Goal: Download file/media: Download file/media

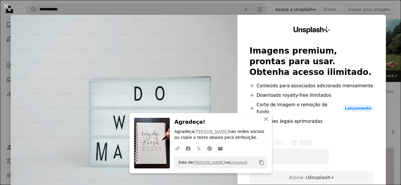
scroll to position [1556, 0]
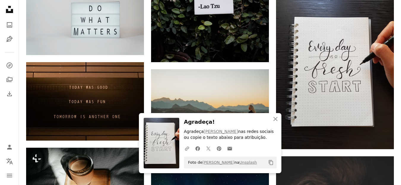
scroll to position [1568, 0]
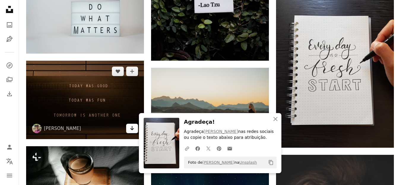
click at [131, 125] on icon "Arrow pointing down" at bounding box center [132, 128] width 5 height 7
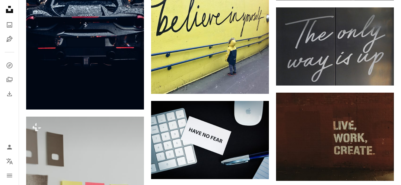
scroll to position [1901, 0]
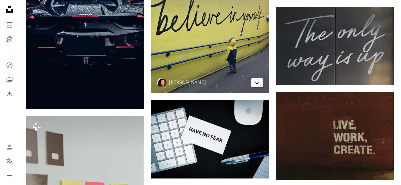
click at [255, 85] on icon "Arrow pointing down" at bounding box center [257, 82] width 5 height 7
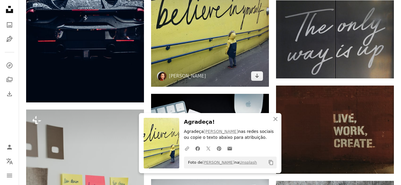
scroll to position [1912, 0]
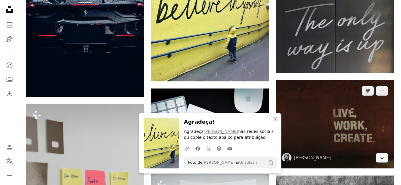
click at [380, 156] on icon "Arrow pointing down" at bounding box center [381, 157] width 5 height 7
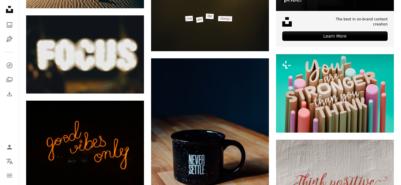
scroll to position [2470, 0]
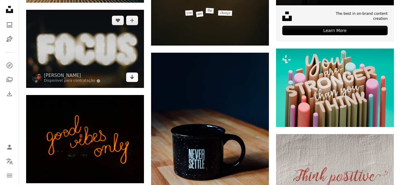
click at [131, 77] on icon "Arrow pointing down" at bounding box center [132, 77] width 5 height 7
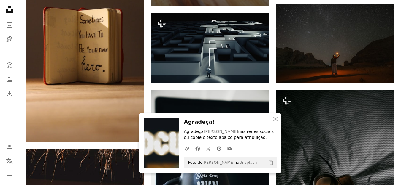
scroll to position [2696, 0]
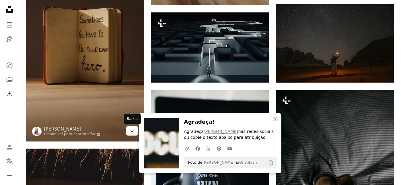
click at [131, 134] on icon "Arrow pointing down" at bounding box center [132, 130] width 5 height 7
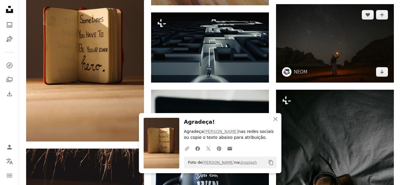
click at [351, 75] on img at bounding box center [335, 43] width 118 height 78
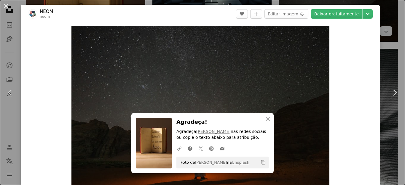
scroll to position [95, 0]
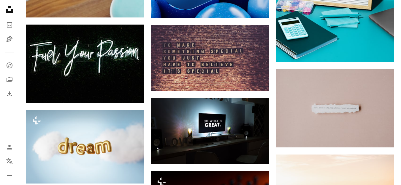
scroll to position [3254, 0]
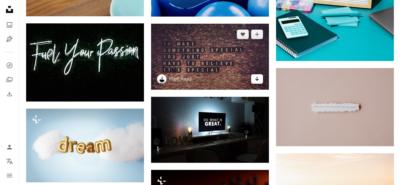
click at [257, 80] on icon "Baixar" at bounding box center [257, 79] width 4 height 4
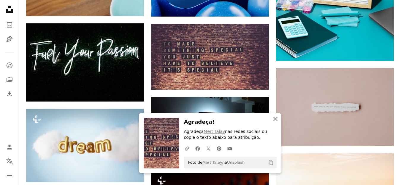
click at [275, 120] on icon "An X shape" at bounding box center [275, 119] width 7 height 7
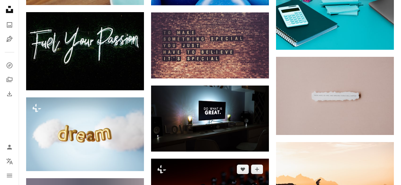
scroll to position [3266, 0]
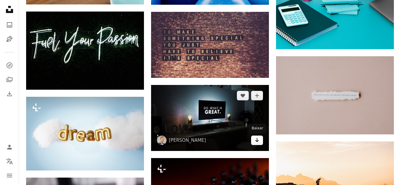
click at [254, 139] on link "Arrow pointing down" at bounding box center [257, 140] width 12 height 9
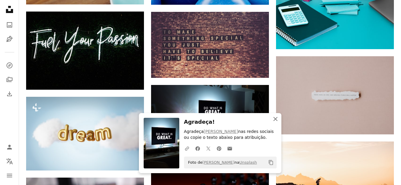
click at [272, 119] on icon "An X shape" at bounding box center [275, 119] width 7 height 7
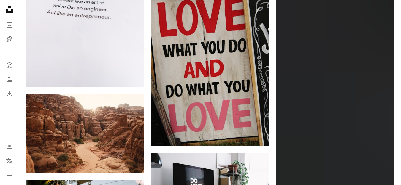
scroll to position [3539, 0]
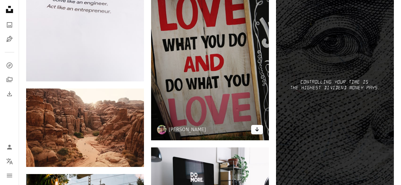
click at [258, 129] on icon "Arrow pointing down" at bounding box center [257, 129] width 5 height 7
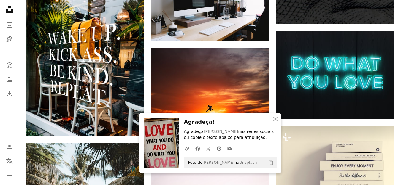
scroll to position [3741, 0]
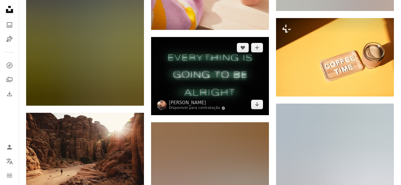
scroll to position [4192, 0]
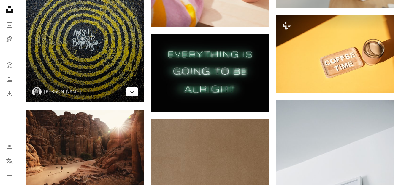
click at [132, 95] on icon "Arrow pointing down" at bounding box center [132, 91] width 5 height 7
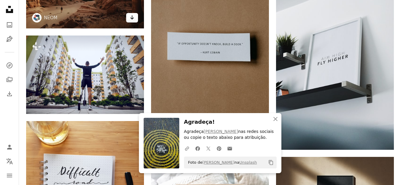
scroll to position [4370, 0]
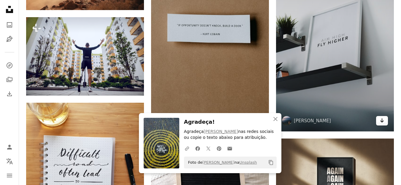
click at [379, 121] on link "Arrow pointing down" at bounding box center [382, 120] width 12 height 9
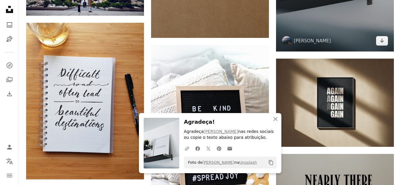
scroll to position [4453, 0]
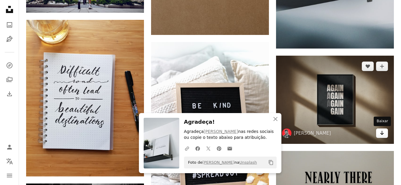
click at [380, 136] on icon "Arrow pointing down" at bounding box center [381, 133] width 5 height 7
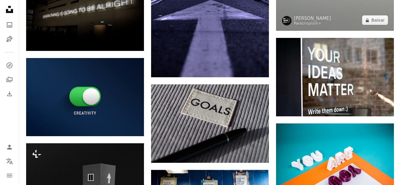
scroll to position [4868, 0]
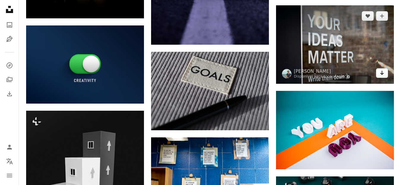
click at [382, 78] on link "Arrow pointing down" at bounding box center [382, 73] width 12 height 9
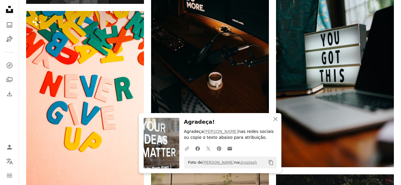
scroll to position [5141, 0]
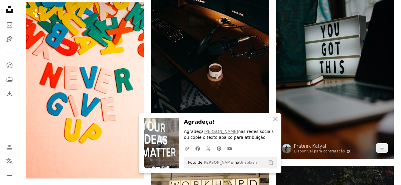
click at [316, 97] on img at bounding box center [335, 70] width 118 height 177
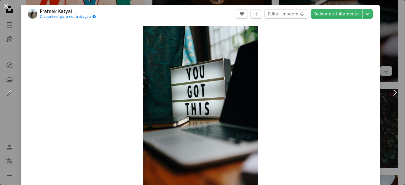
scroll to position [5307, 0]
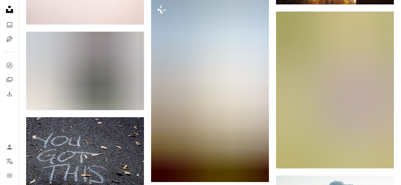
scroll to position [5450, 0]
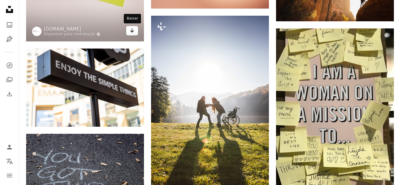
click at [129, 28] on link "Arrow pointing down" at bounding box center [132, 30] width 12 height 9
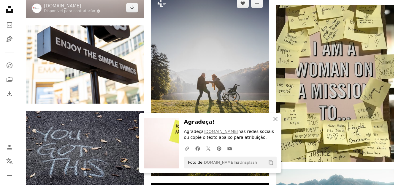
scroll to position [5474, 0]
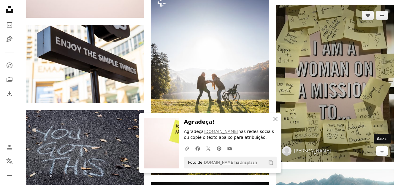
click at [382, 152] on icon "Baixar" at bounding box center [382, 151] width 4 height 4
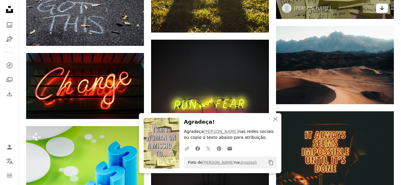
scroll to position [5652, 0]
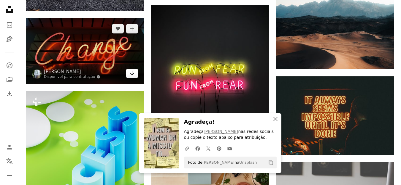
click at [134, 72] on icon "Arrow pointing down" at bounding box center [132, 73] width 5 height 7
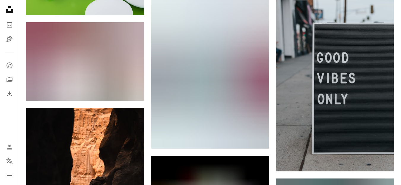
scroll to position [5913, 0]
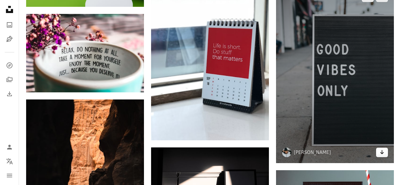
click at [382, 150] on icon "Baixar" at bounding box center [382, 152] width 4 height 4
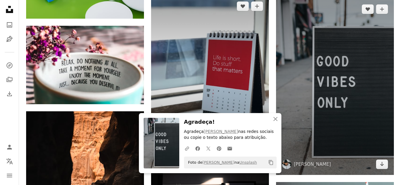
scroll to position [0, 0]
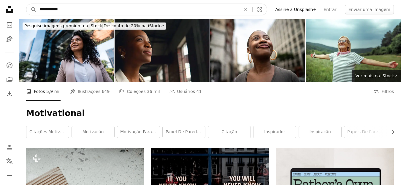
click at [117, 11] on input "**********" at bounding box center [137, 9] width 203 height 11
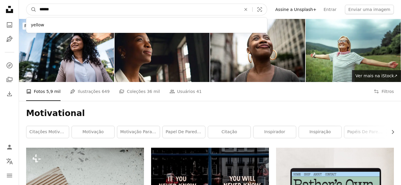
type input "******"
click at [26, 4] on button "A magnifying glass" at bounding box center [31, 9] width 10 height 11
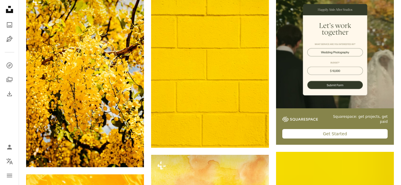
scroll to position [190, 0]
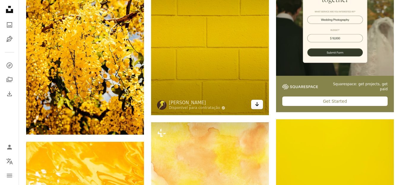
click at [257, 105] on icon "Baixar" at bounding box center [257, 104] width 4 height 4
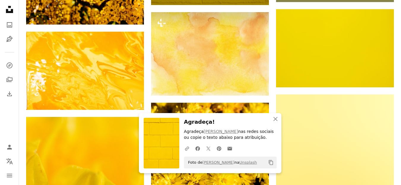
scroll to position [332, 0]
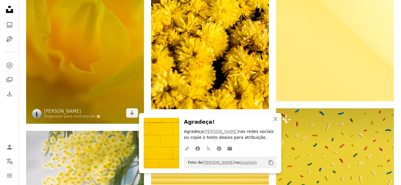
click at [135, 115] on div "A heart A plus sign Klara Kulikova Disponível para contratação A checkmark insi…" at bounding box center [85, 35] width 118 height 177
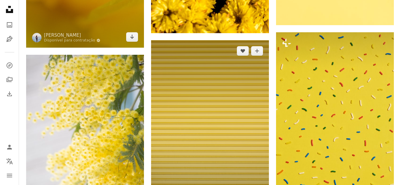
scroll to position [546, 0]
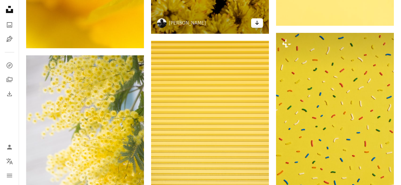
click at [251, 26] on link "Arrow pointing down" at bounding box center [257, 22] width 12 height 9
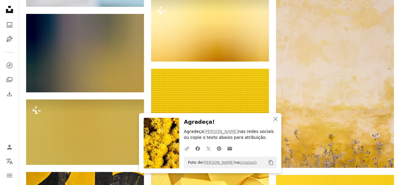
scroll to position [783, 0]
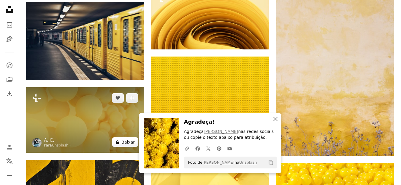
click at [117, 142] on icon "A lock" at bounding box center [117, 142] width 4 height 4
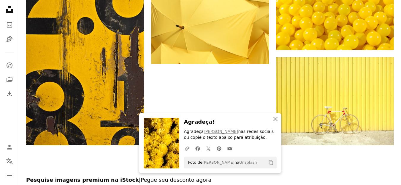
scroll to position [985, 0]
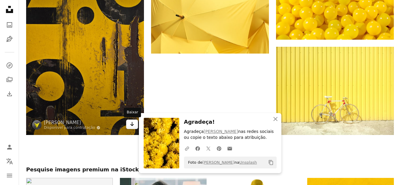
click at [134, 125] on icon "Arrow pointing down" at bounding box center [132, 124] width 5 height 7
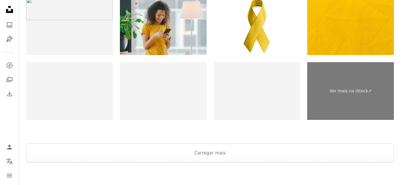
scroll to position [1199, 0]
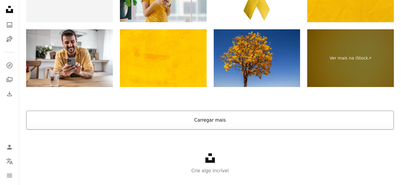
click at [217, 125] on button "Carregar mais" at bounding box center [210, 120] width 368 height 19
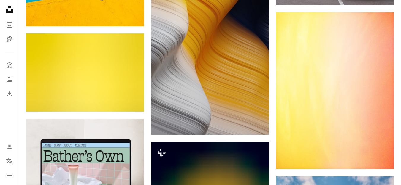
scroll to position [1365, 0]
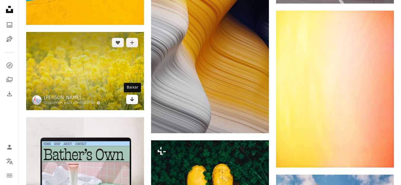
click at [129, 99] on link "Arrow pointing down" at bounding box center [132, 99] width 12 height 9
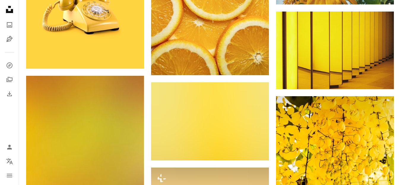
scroll to position [1709, 0]
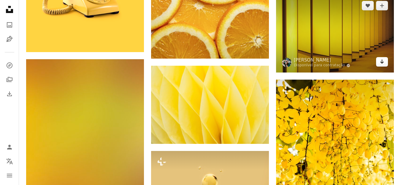
click at [383, 60] on icon "Arrow pointing down" at bounding box center [381, 61] width 5 height 7
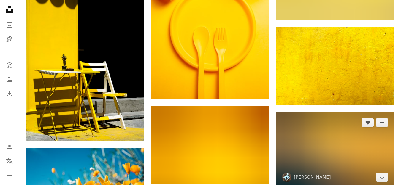
scroll to position [2314, 0]
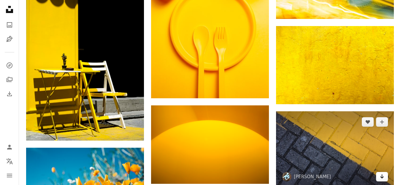
click at [385, 178] on link "Arrow pointing down" at bounding box center [382, 176] width 12 height 9
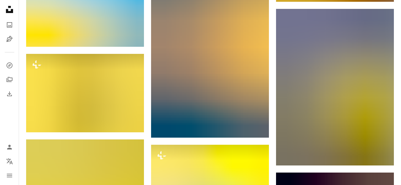
scroll to position [3014, 0]
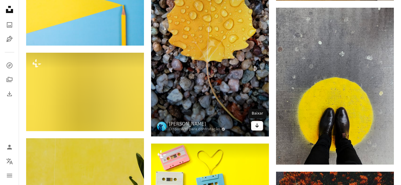
click at [258, 126] on icon "Baixar" at bounding box center [257, 126] width 4 height 4
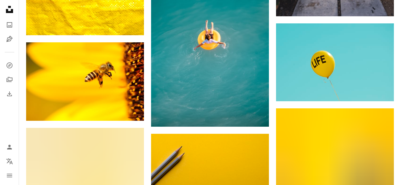
scroll to position [3382, 0]
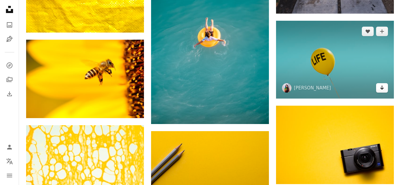
click at [381, 87] on icon "Arrow pointing down" at bounding box center [381, 87] width 5 height 7
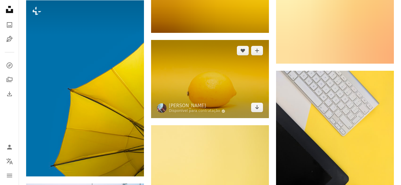
scroll to position [4082, 0]
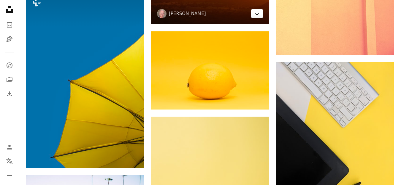
click at [259, 13] on link "Arrow pointing down" at bounding box center [257, 13] width 12 height 9
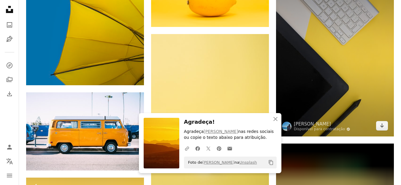
scroll to position [4177, 0]
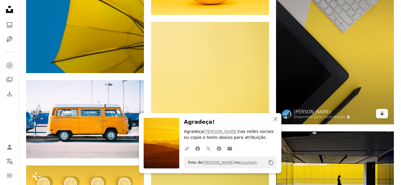
click at [385, 113] on link "Arrow pointing down" at bounding box center [382, 113] width 12 height 9
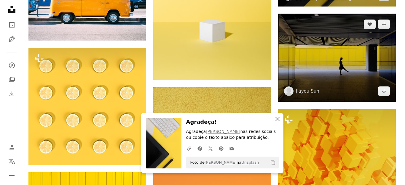
scroll to position [4296, 0]
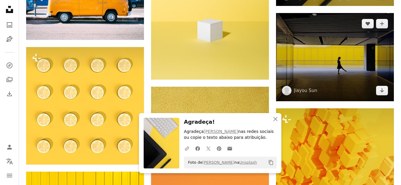
click at [281, 88] on img at bounding box center [335, 57] width 118 height 88
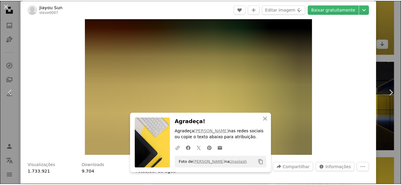
scroll to position [95, 0]
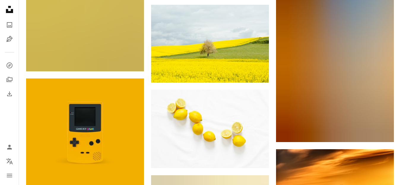
scroll to position [4783, 0]
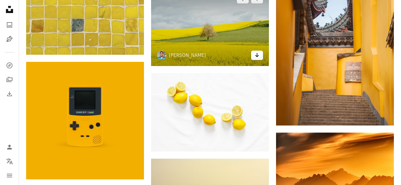
click at [256, 54] on icon "Arrow pointing down" at bounding box center [257, 55] width 5 height 7
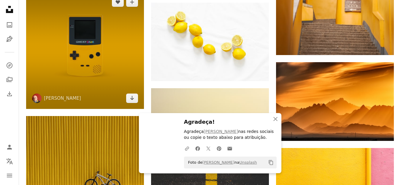
scroll to position [4878, 0]
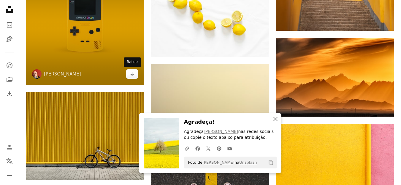
click at [131, 74] on icon "Baixar" at bounding box center [132, 74] width 4 height 4
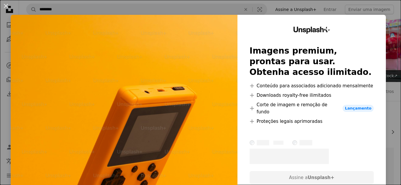
scroll to position [1816, 0]
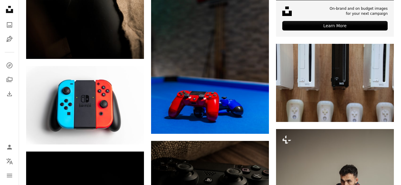
scroll to position [2219, 0]
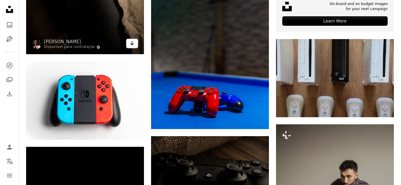
click at [131, 45] on icon "Arrow pointing down" at bounding box center [132, 43] width 5 height 7
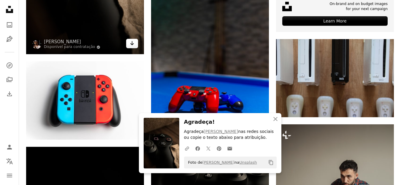
click at [131, 45] on icon "Arrow pointing down" at bounding box center [132, 43] width 5 height 7
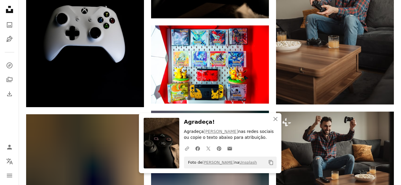
scroll to position [2421, 0]
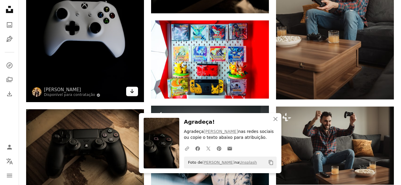
click at [132, 93] on icon "Baixar" at bounding box center [132, 91] width 4 height 4
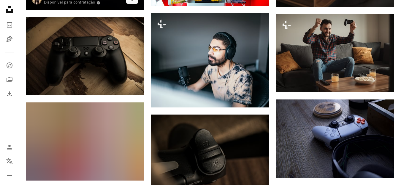
scroll to position [2528, 0]
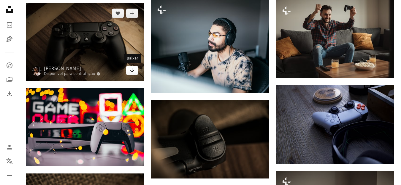
click at [133, 73] on icon "Arrow pointing down" at bounding box center [132, 70] width 5 height 7
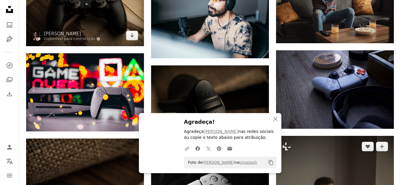
scroll to position [2563, 0]
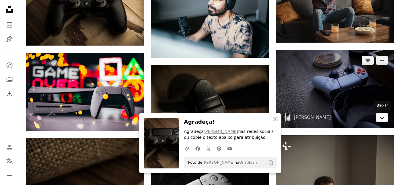
click at [382, 120] on icon "Arrow pointing down" at bounding box center [381, 117] width 5 height 7
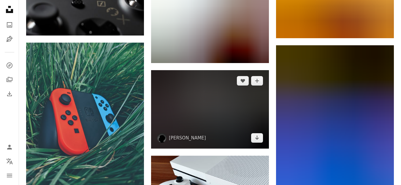
scroll to position [3014, 0]
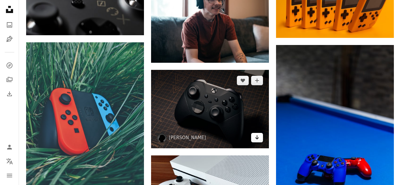
click at [252, 137] on link "Arrow pointing down" at bounding box center [257, 137] width 12 height 9
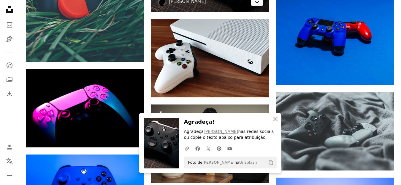
click at [252, 137] on p "Agradeça [PERSON_NAME] nas redes sociais ou copie o texto abaixo para atribuiçã…" at bounding box center [230, 135] width 93 height 12
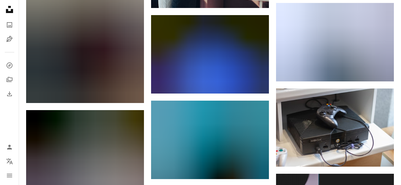
scroll to position [5827, 0]
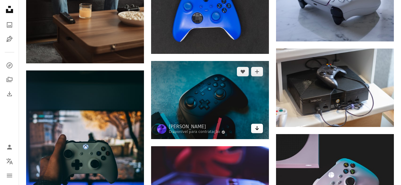
click at [254, 128] on link "Arrow pointing down" at bounding box center [257, 128] width 12 height 9
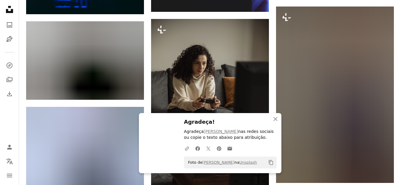
scroll to position [6041, 0]
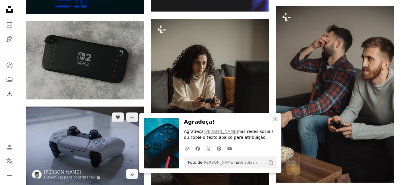
click at [128, 171] on link "Arrow pointing down" at bounding box center [132, 174] width 12 height 9
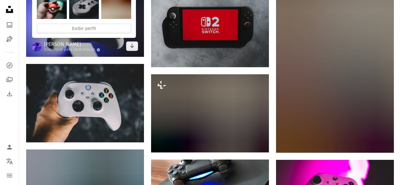
scroll to position [0, 0]
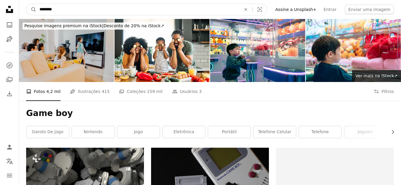
click at [81, 5] on input "********" at bounding box center [137, 9] width 203 height 11
type input "*******"
click at [26, 4] on button "A magnifying glass" at bounding box center [31, 9] width 10 height 11
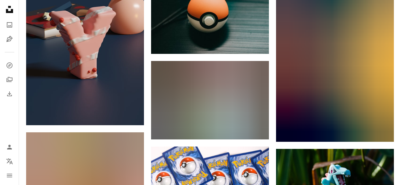
scroll to position [344, 0]
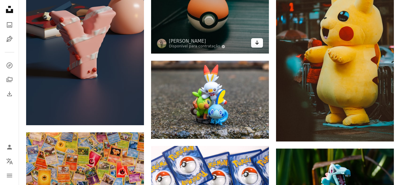
click at [254, 44] on link "Arrow pointing down" at bounding box center [257, 42] width 12 height 9
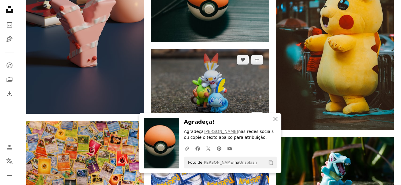
click at [247, 96] on img at bounding box center [210, 88] width 118 height 78
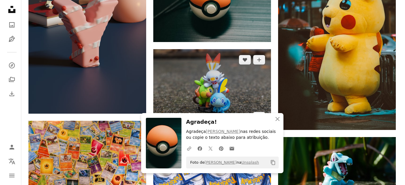
scroll to position [356, 0]
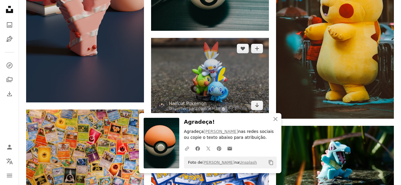
scroll to position [368, 0]
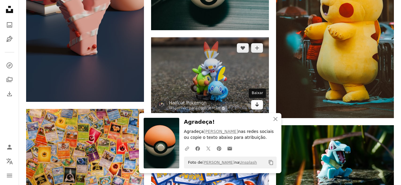
click at [259, 105] on icon "Baixar" at bounding box center [257, 105] width 4 height 4
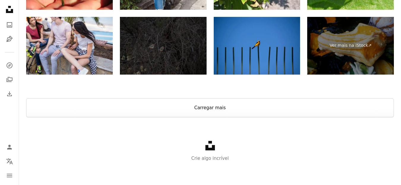
click at [259, 105] on button "Carregar mais" at bounding box center [210, 108] width 368 height 19
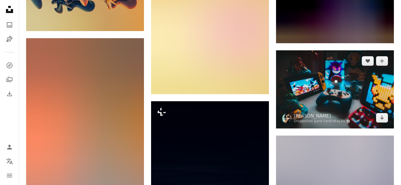
scroll to position [1850, 0]
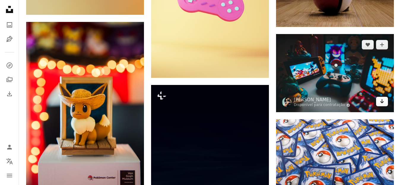
click at [383, 98] on icon "Arrow pointing down" at bounding box center [381, 101] width 5 height 7
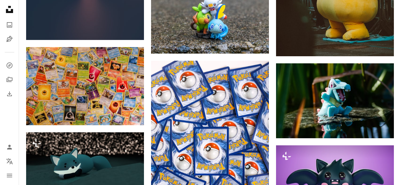
scroll to position [0, 0]
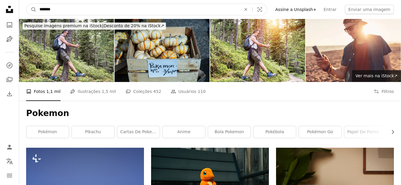
click at [170, 4] on input "*******" at bounding box center [137, 9] width 203 height 11
type input "*******"
click at [26, 4] on button "A magnifying glass" at bounding box center [31, 9] width 10 height 11
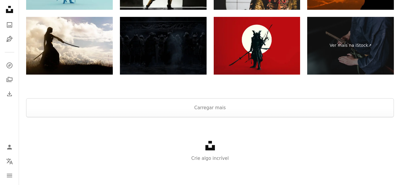
scroll to position [1293, 0]
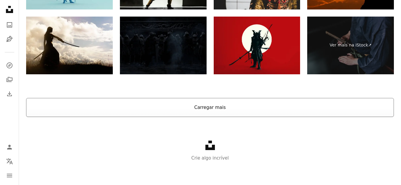
click at [207, 101] on button "Carregar mais" at bounding box center [210, 107] width 368 height 19
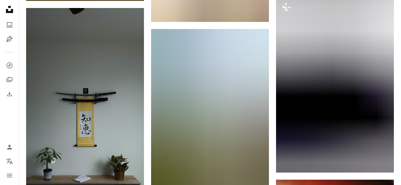
scroll to position [0, 0]
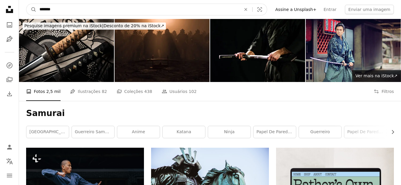
click at [102, 11] on input "*******" at bounding box center [137, 9] width 203 height 11
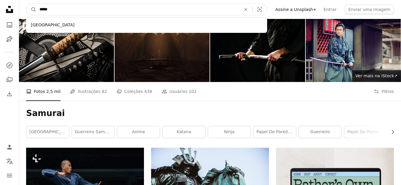
type input "*****"
click at [26, 4] on button "A magnifying glass" at bounding box center [31, 9] width 10 height 11
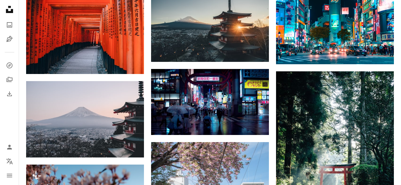
scroll to position [332, 0]
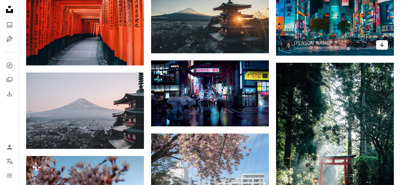
click at [381, 48] on icon "Arrow pointing down" at bounding box center [381, 44] width 5 height 7
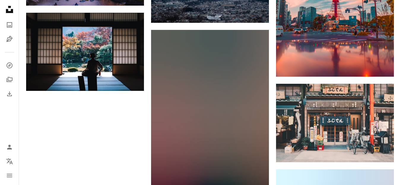
scroll to position [748, 0]
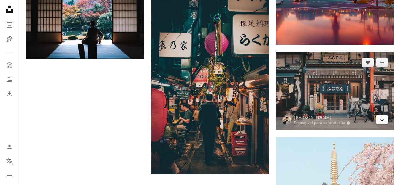
click at [385, 122] on link "Arrow pointing down" at bounding box center [382, 119] width 12 height 9
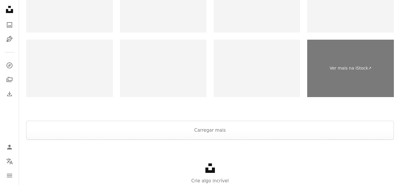
scroll to position [1133, 0]
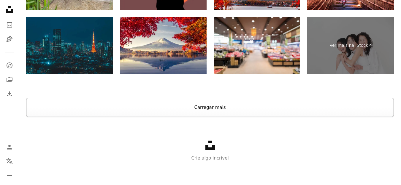
click at [227, 108] on button "Carregar mais" at bounding box center [210, 107] width 368 height 19
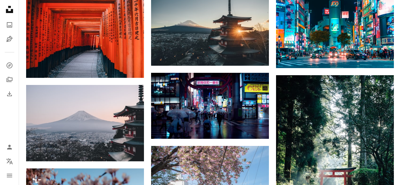
scroll to position [0, 0]
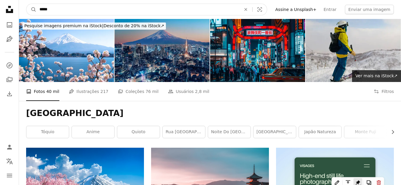
click at [77, 4] on input "*****" at bounding box center [137, 9] width 203 height 11
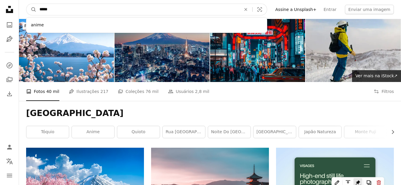
type input "*****"
click at [26, 4] on button "A magnifying glass" at bounding box center [31, 9] width 10 height 11
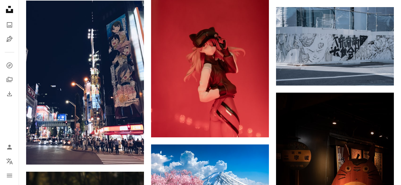
scroll to position [558, 0]
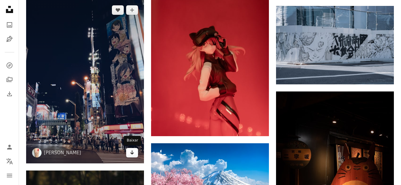
click at [132, 155] on icon "Arrow pointing down" at bounding box center [132, 152] width 5 height 7
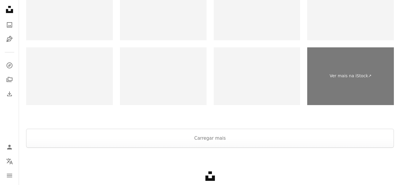
scroll to position [1080, 0]
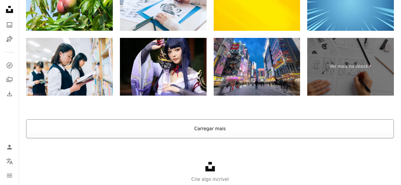
click at [176, 132] on button "Carregar mais" at bounding box center [210, 129] width 368 height 19
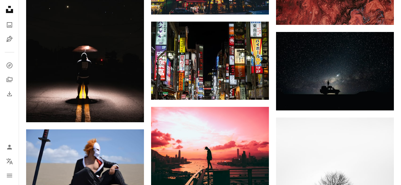
scroll to position [3548, 0]
